Goal: Transaction & Acquisition: Purchase product/service

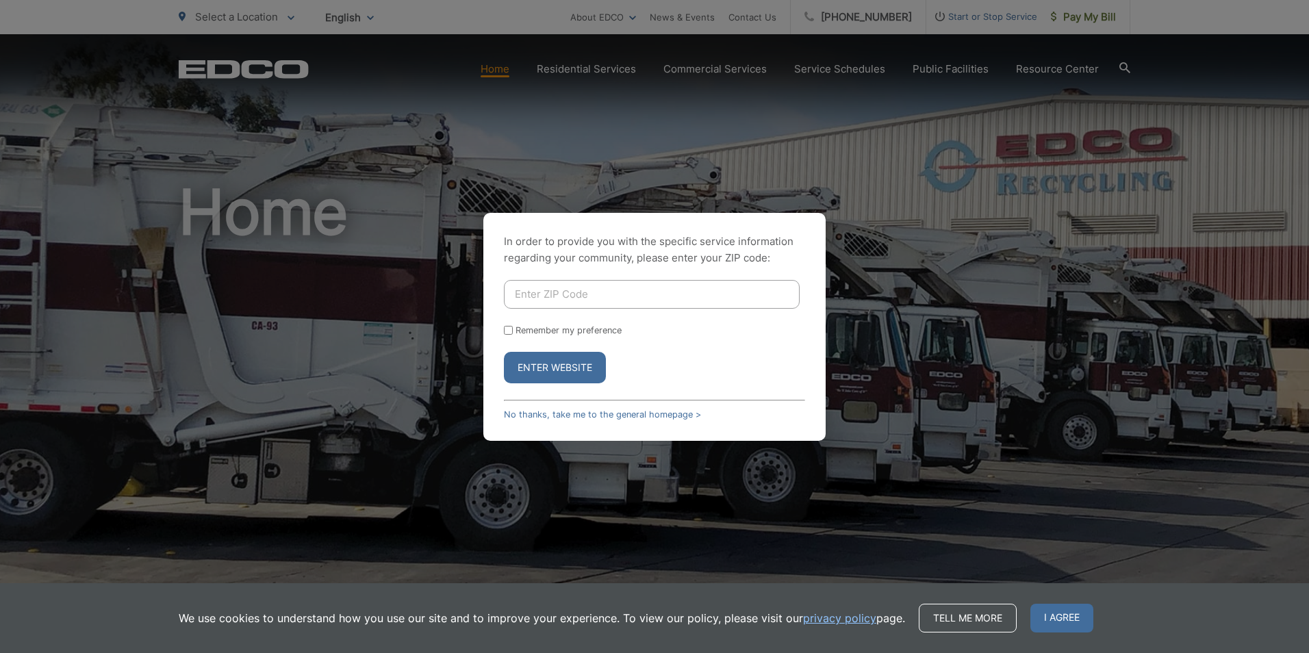
click at [618, 294] on input "Enter ZIP Code" at bounding box center [652, 294] width 296 height 29
click at [976, 17] on div "In order to provide you with the specific service information regarding your co…" at bounding box center [654, 326] width 1309 height 653
click at [560, 369] on button "Enter Website" at bounding box center [555, 367] width 102 height 31
click at [572, 294] on input "Enter ZIP Code" at bounding box center [652, 294] width 296 height 29
type input "90810"
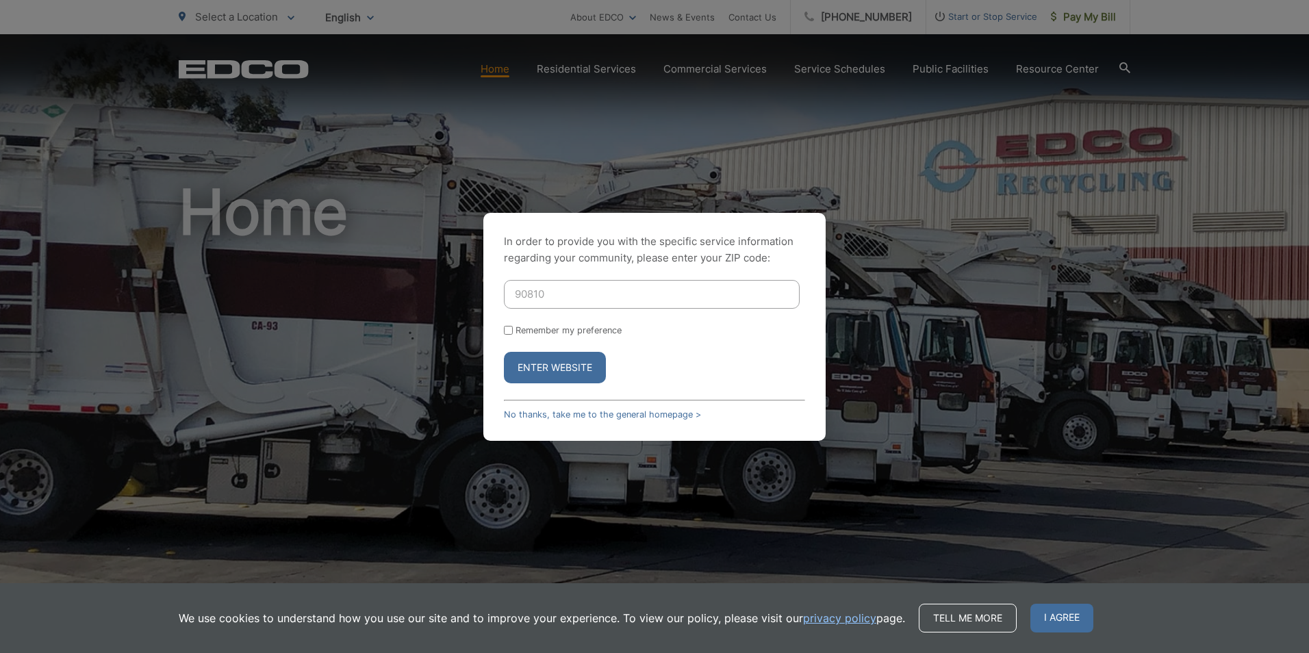
click at [556, 368] on button "Enter Website" at bounding box center [555, 367] width 102 height 31
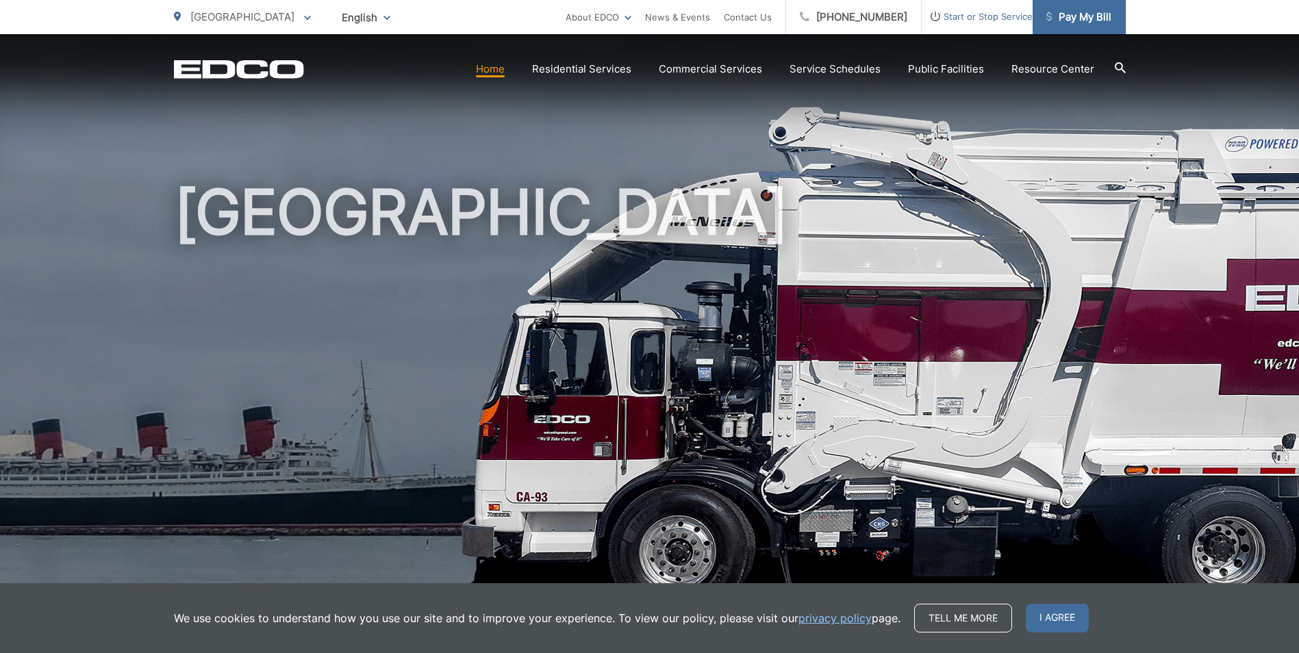
click at [1076, 21] on span "Pay My Bill" at bounding box center [1078, 17] width 65 height 16
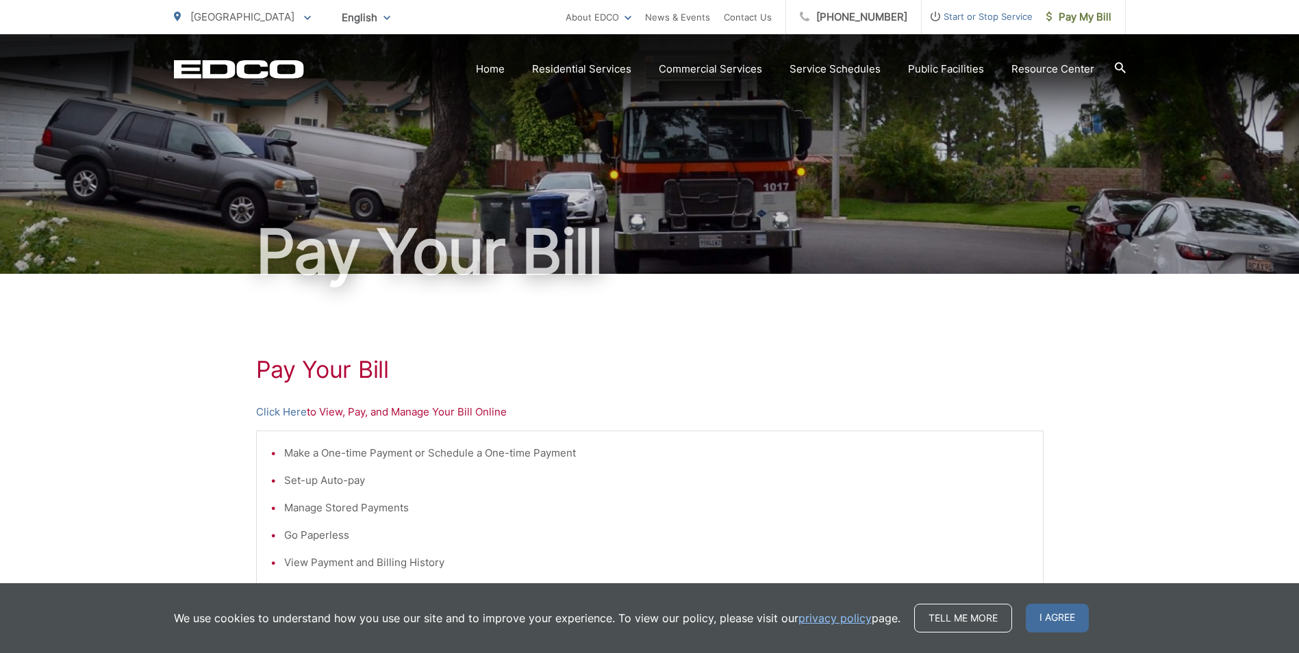
click at [326, 408] on p "Click Here to View, Pay, and Manage Your Bill Online" at bounding box center [649, 412] width 787 height 16
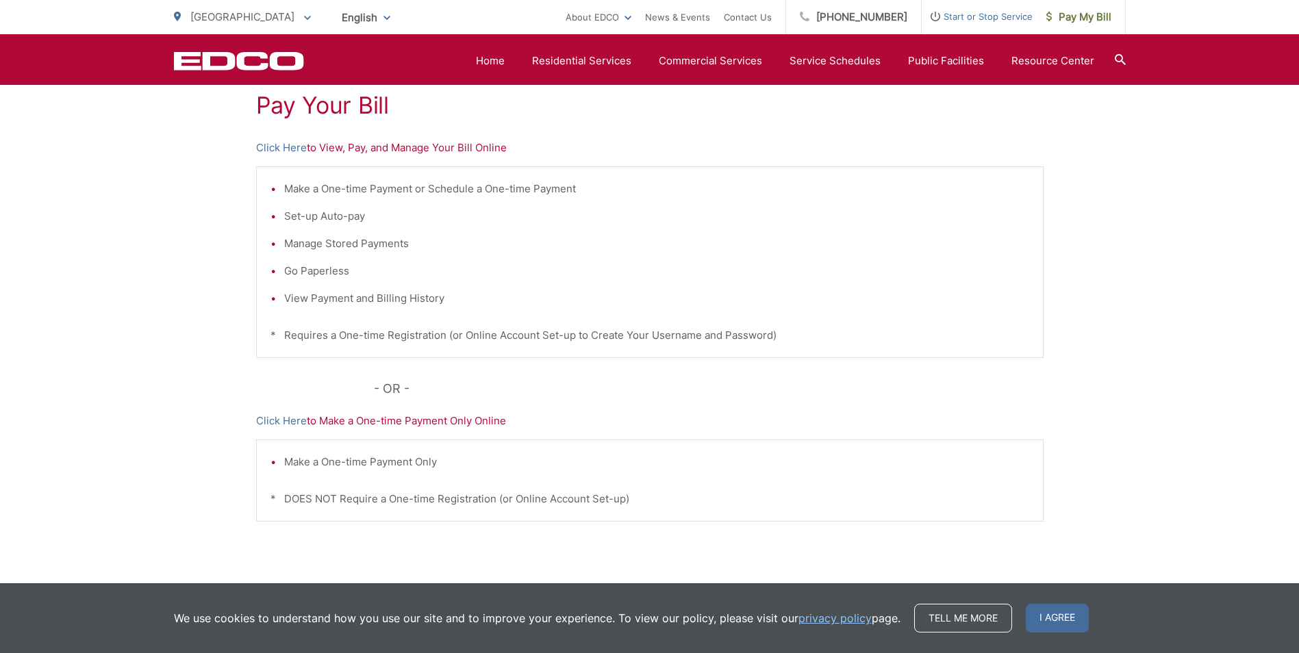
scroll to position [274, 0]
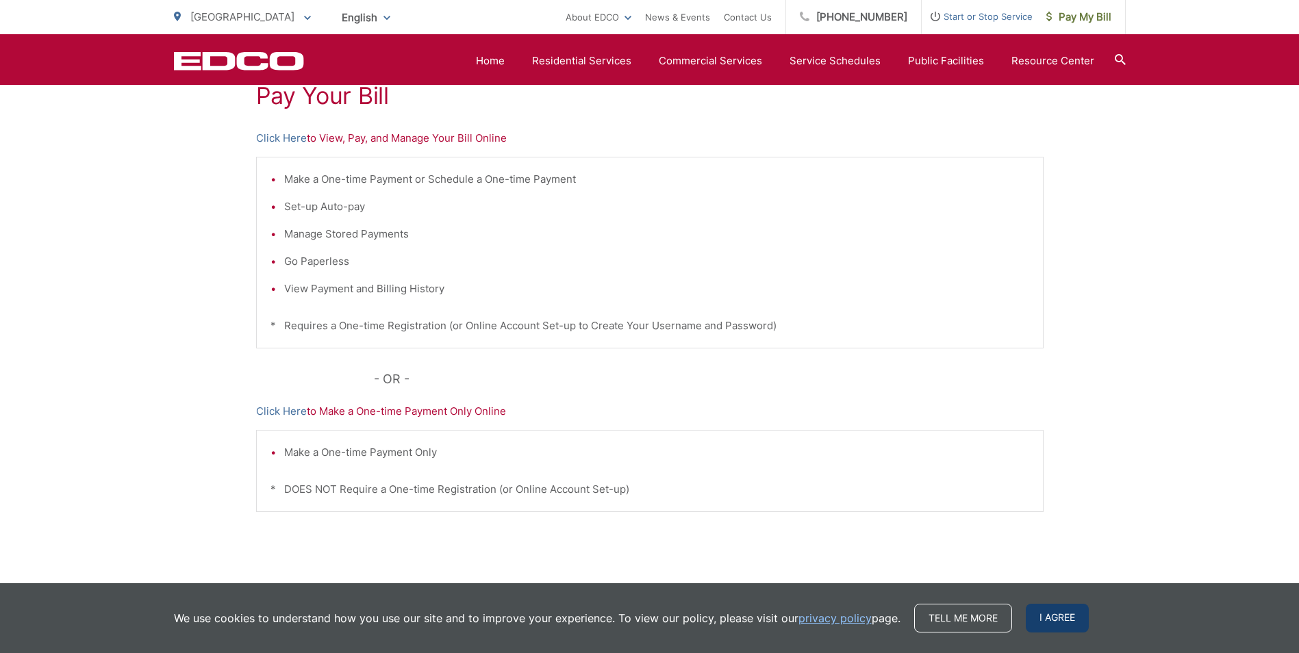
click at [1050, 379] on body "Home Back Home Residential Services Overview Curbside Pickup Dumpster Service T…" at bounding box center [649, 52] width 1299 height 653
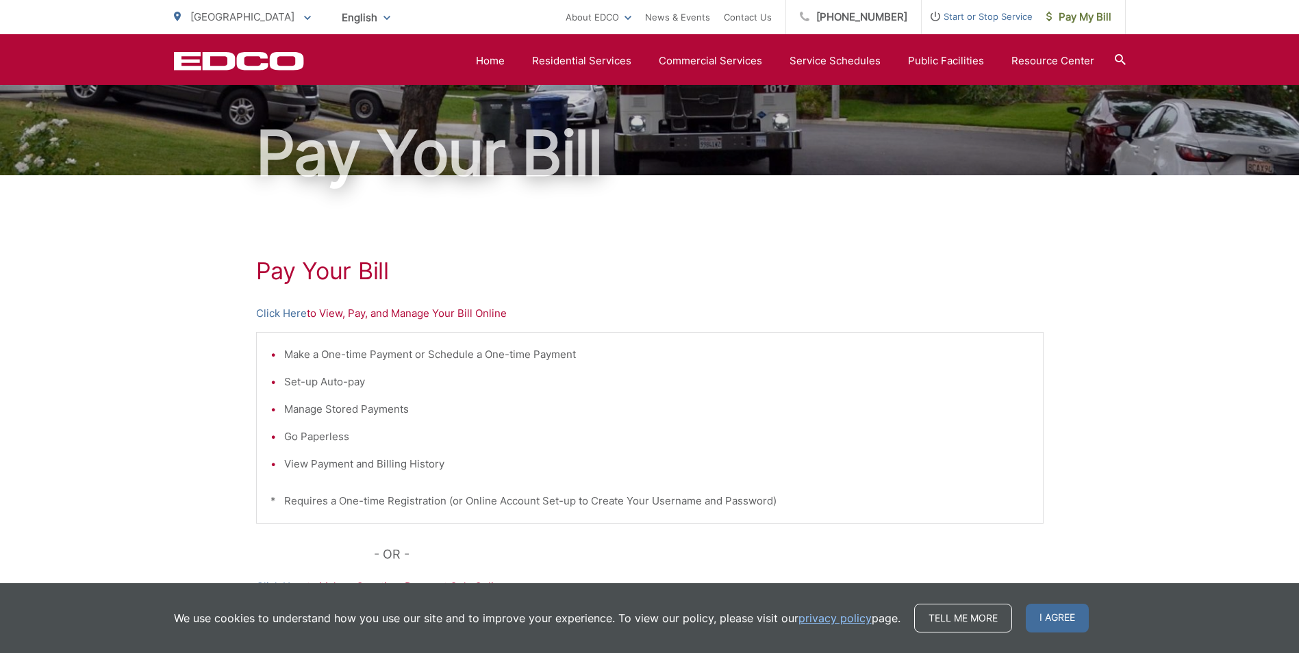
scroll to position [68, 0]
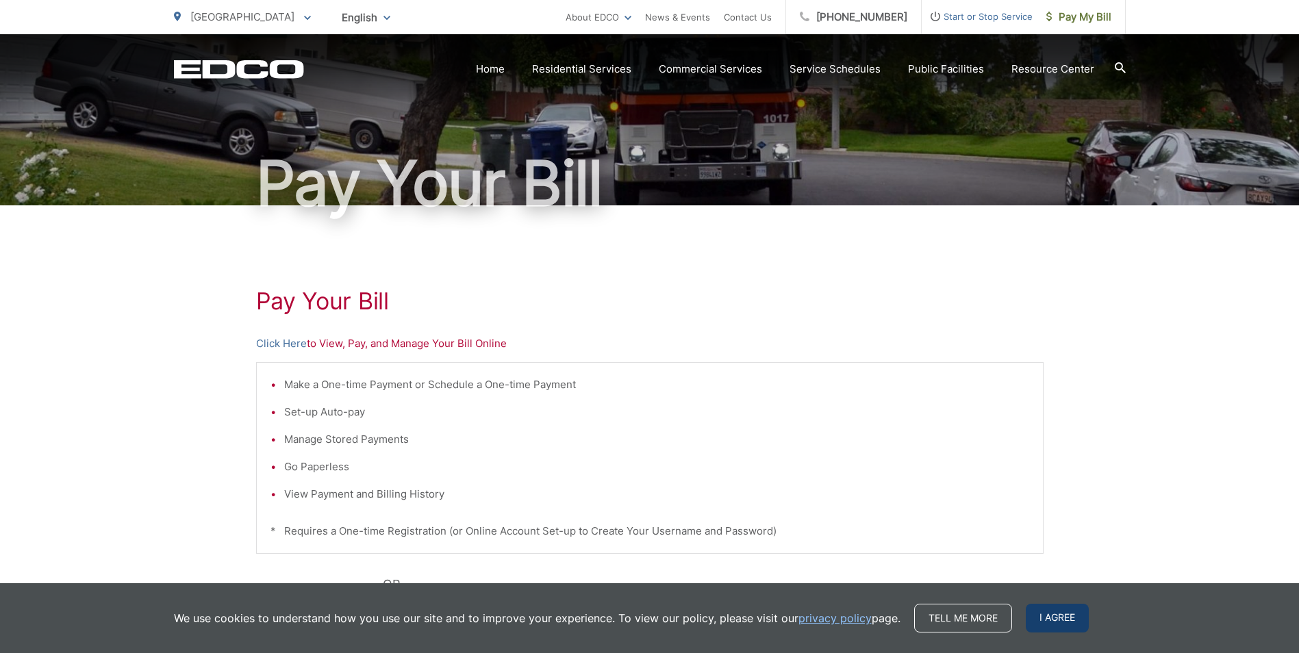
click at [1050, 616] on span "I agree" at bounding box center [1057, 618] width 63 height 29
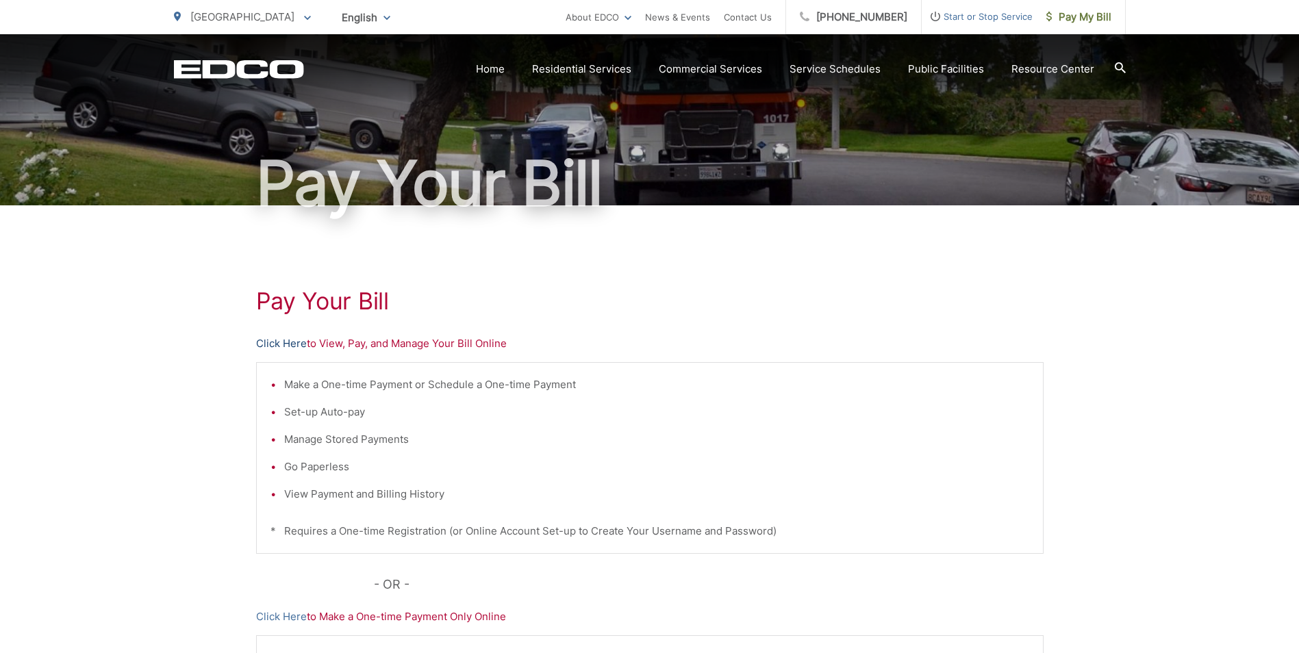
click at [277, 344] on link "Click Here" at bounding box center [281, 343] width 51 height 16
